Goal: Information Seeking & Learning: Learn about a topic

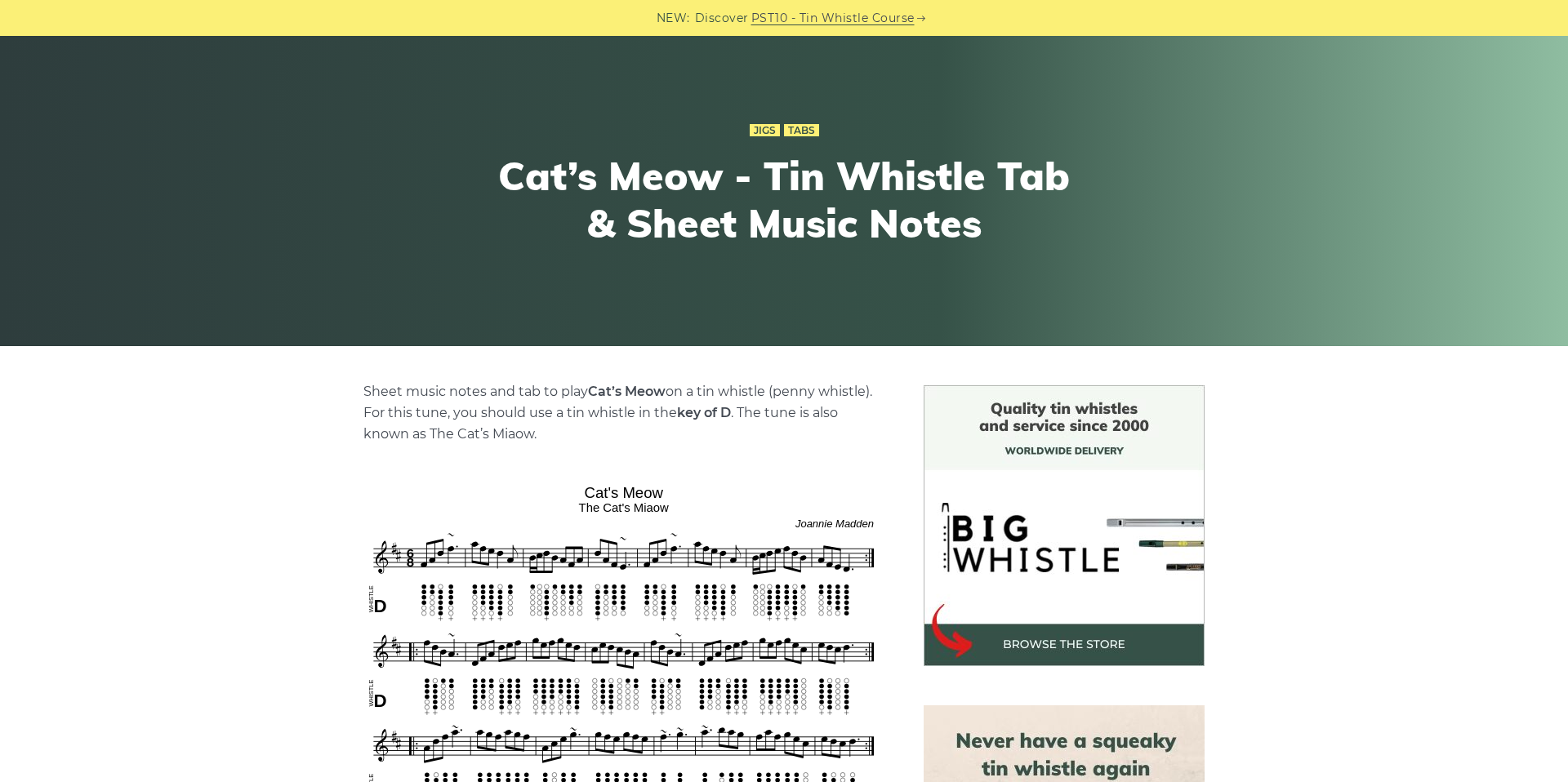
scroll to position [95, 0]
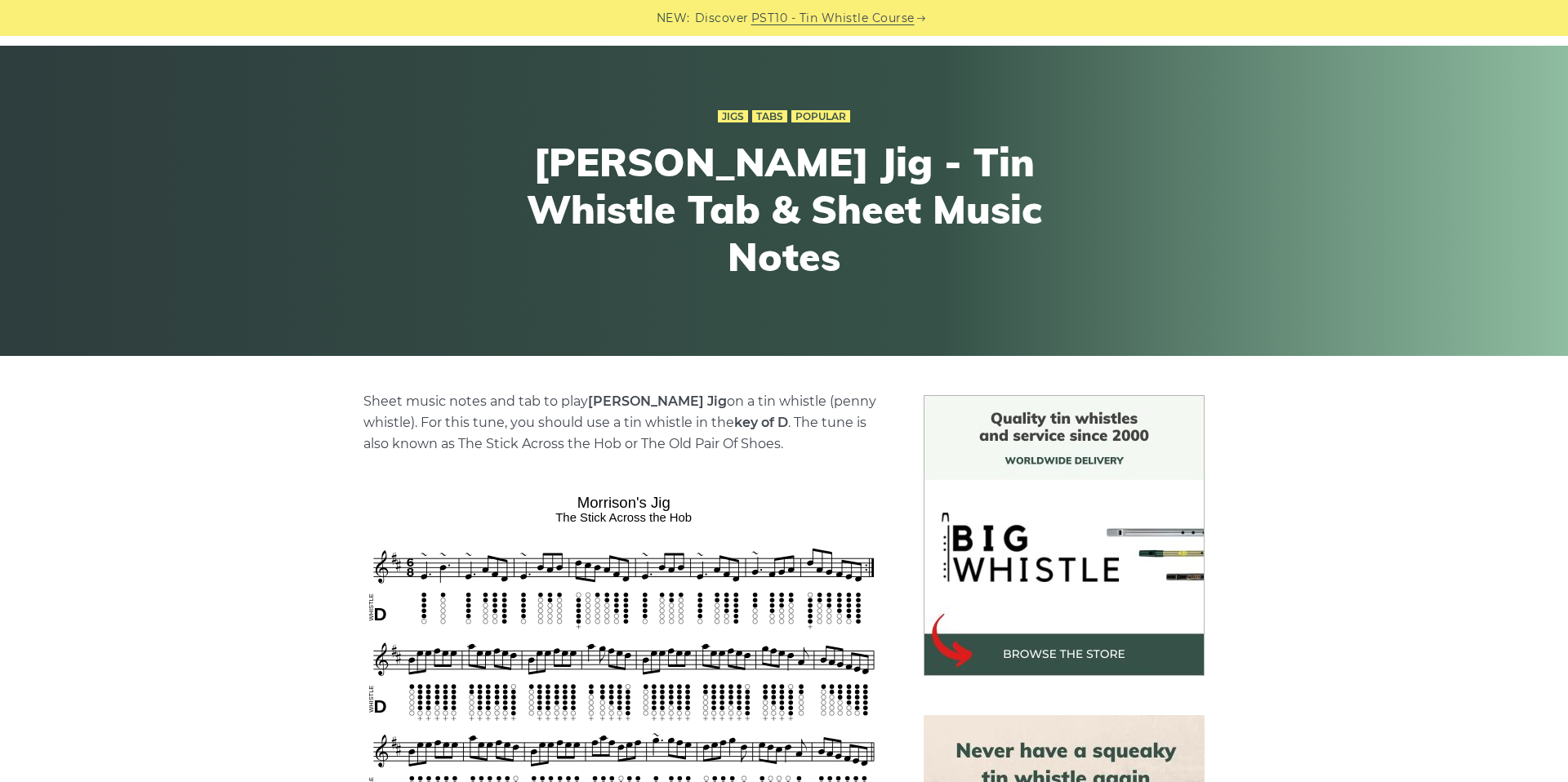
scroll to position [114, 0]
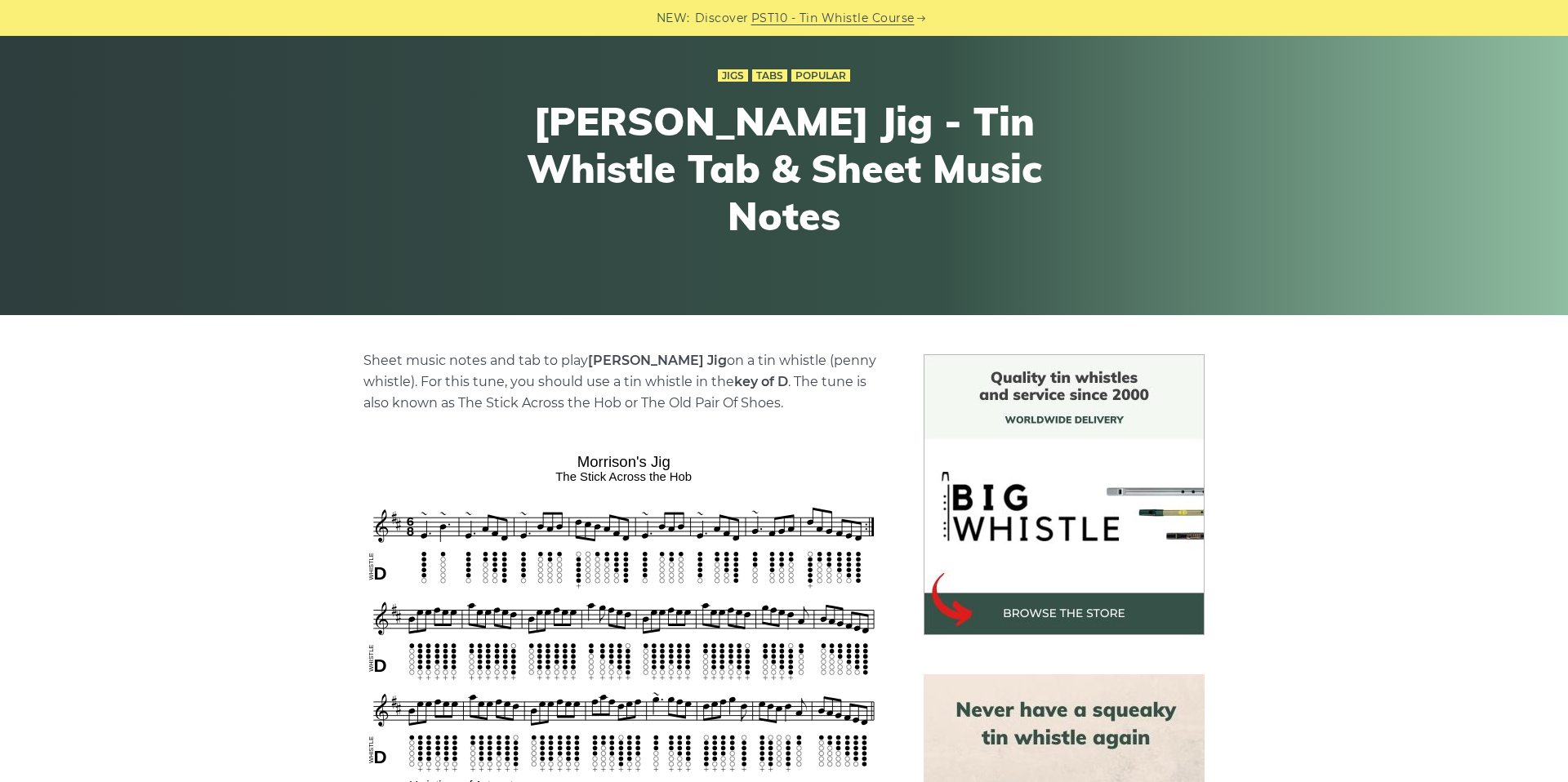
click at [1095, 535] on img at bounding box center [1063, 494] width 281 height 281
